Goal: Navigation & Orientation: Find specific page/section

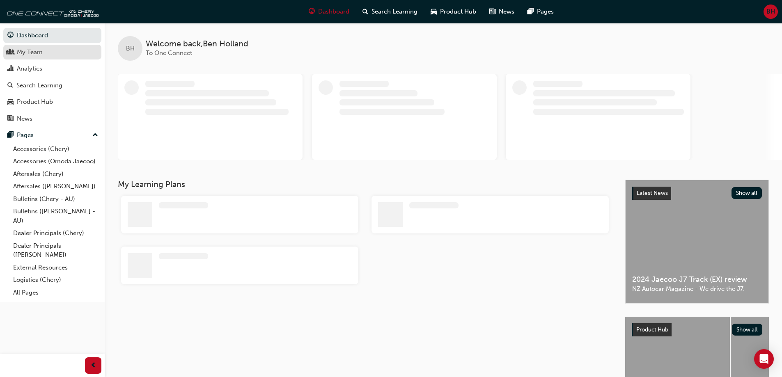
click at [34, 52] on div "My Team" at bounding box center [30, 52] width 26 height 9
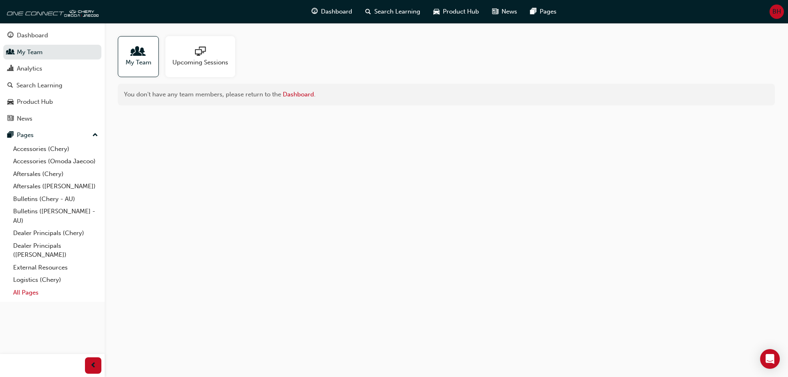
click at [28, 293] on link "All Pages" at bounding box center [56, 293] width 92 height 13
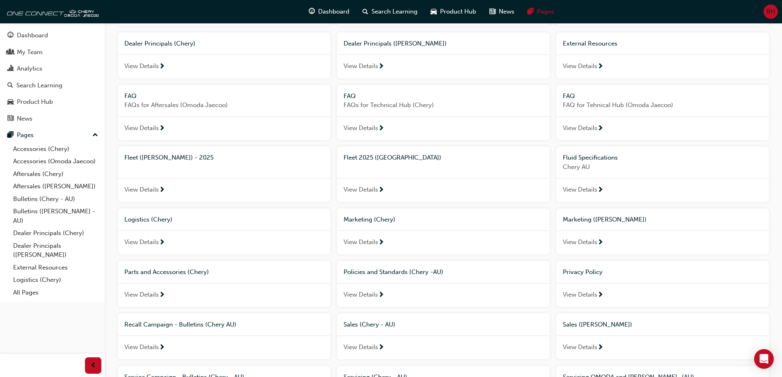
scroll to position [164, 0]
click at [148, 189] on span "View Details" at bounding box center [141, 189] width 34 height 9
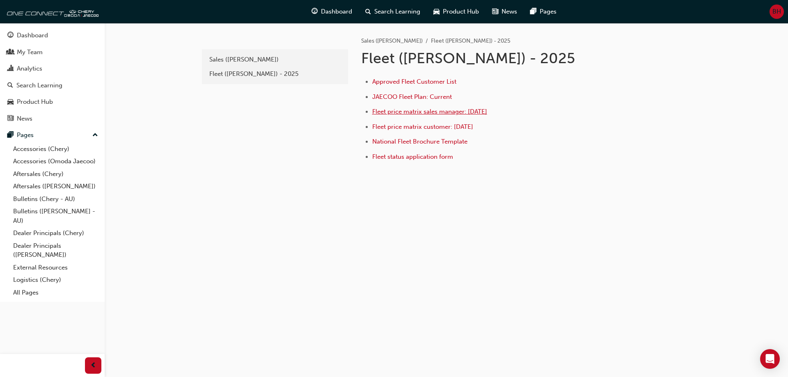
click at [435, 113] on span "Fleet price matrix sales manager: [DATE]" at bounding box center [429, 111] width 115 height 7
